Goal: Transaction & Acquisition: Purchase product/service

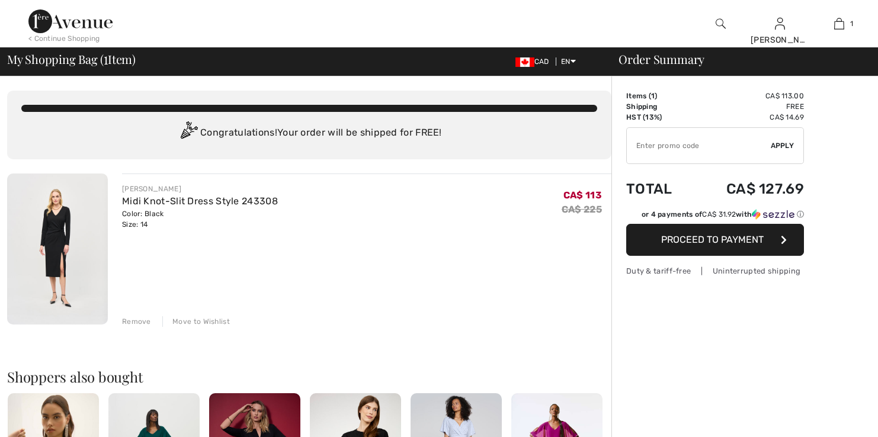
checkbox input "true"
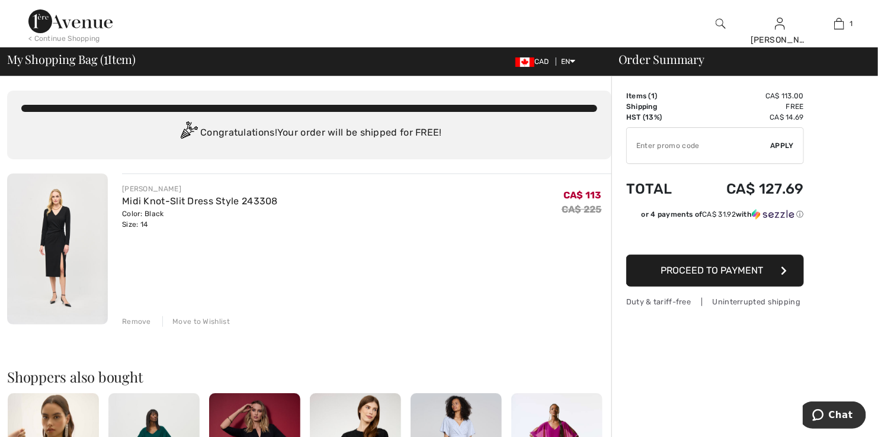
click at [688, 271] on span "Proceed to Payment" at bounding box center [712, 270] width 103 height 11
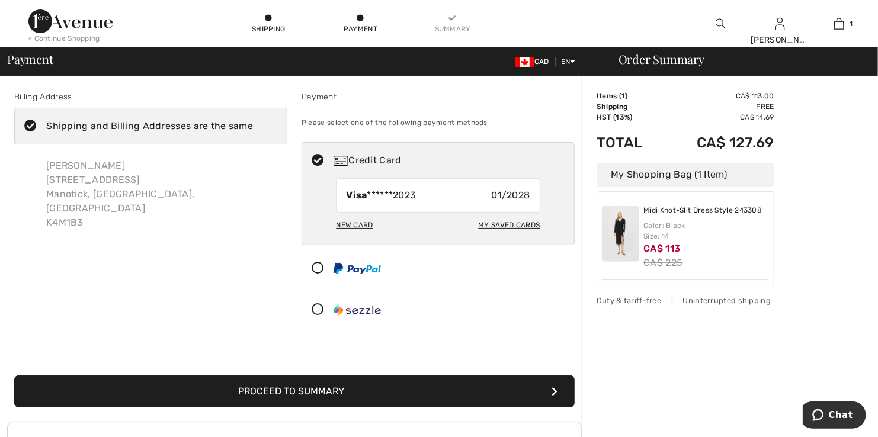
scroll to position [180, 0]
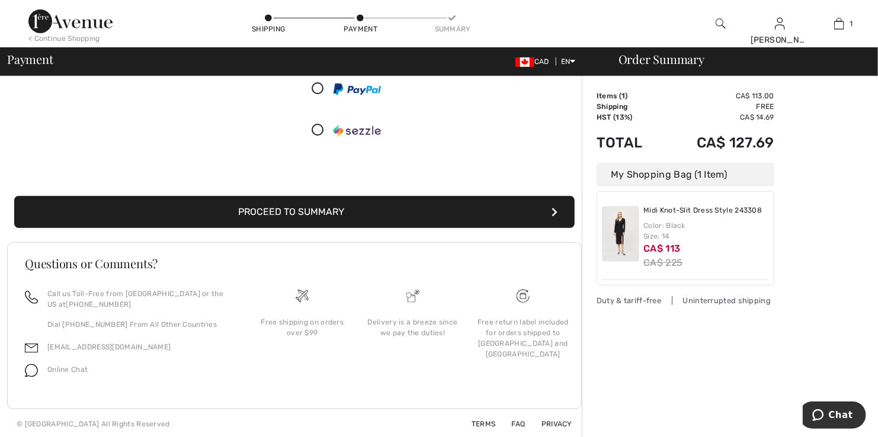
click at [552, 209] on icon "submit" at bounding box center [555, 211] width 6 height 9
click at [554, 209] on icon "submit" at bounding box center [555, 211] width 6 height 9
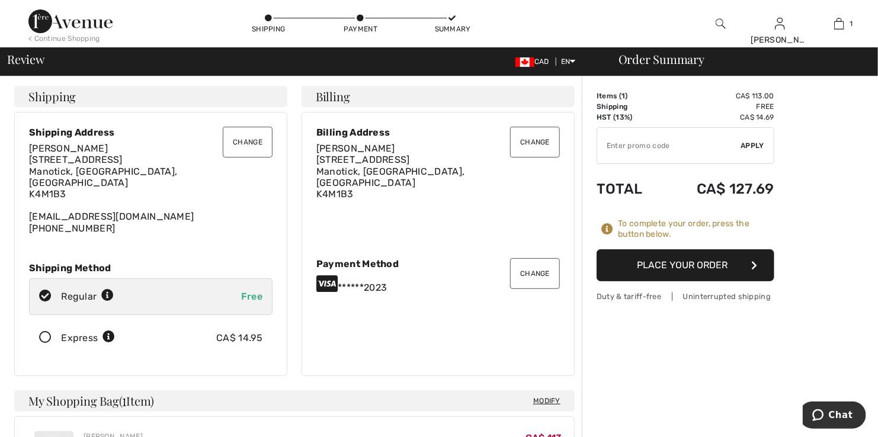
click at [721, 261] on button "Place Your Order" at bounding box center [686, 266] width 178 height 32
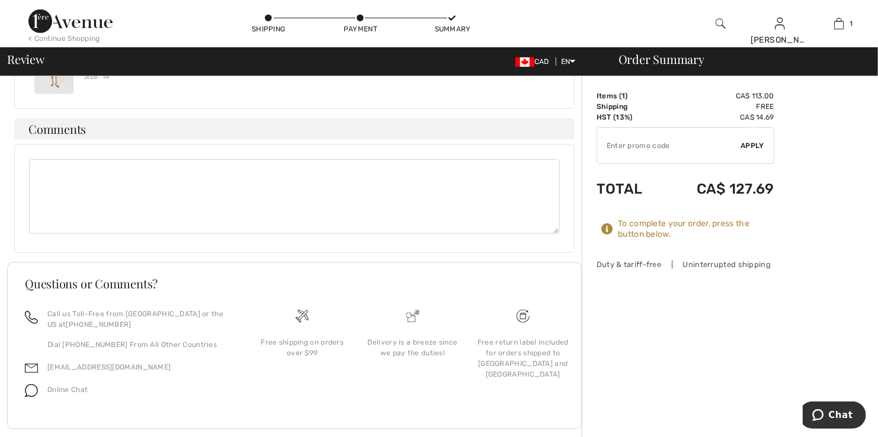
scroll to position [404, 0]
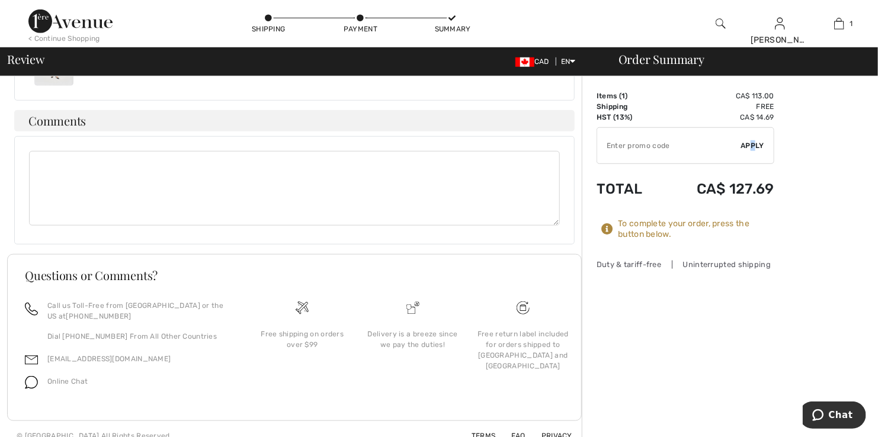
click at [754, 142] on span "Apply" at bounding box center [753, 145] width 24 height 11
click at [619, 55] on div "Order Summary" at bounding box center [738, 59] width 267 height 12
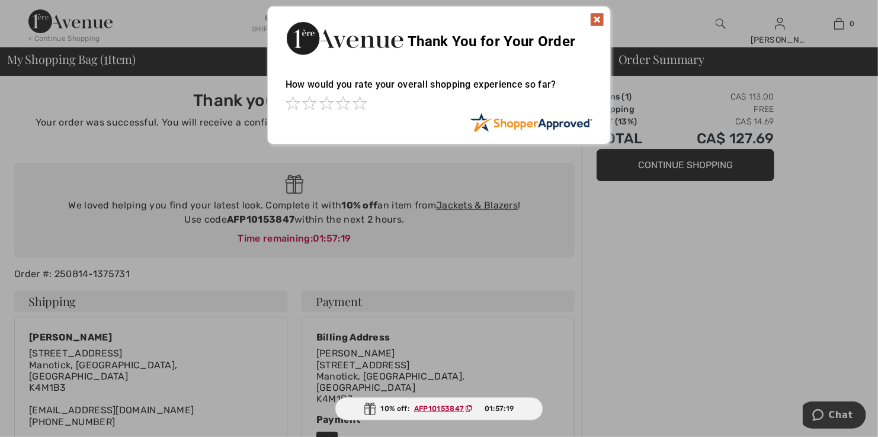
click at [596, 16] on img at bounding box center [597, 19] width 14 height 14
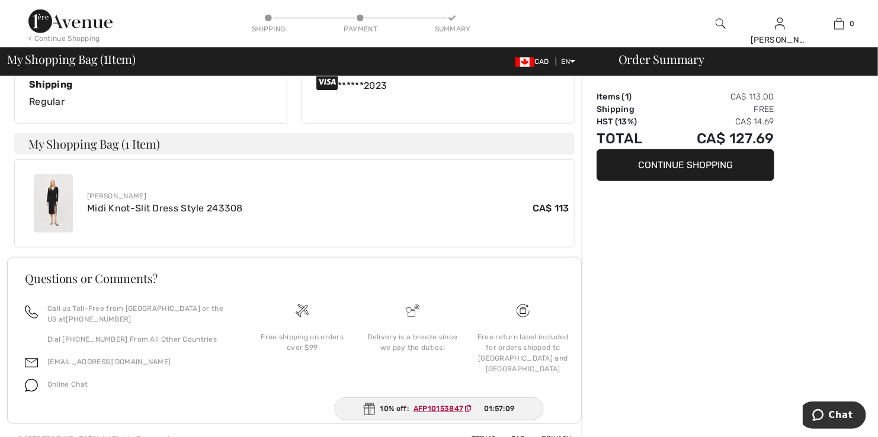
scroll to position [363, 0]
